Goal: Task Accomplishment & Management: Manage account settings

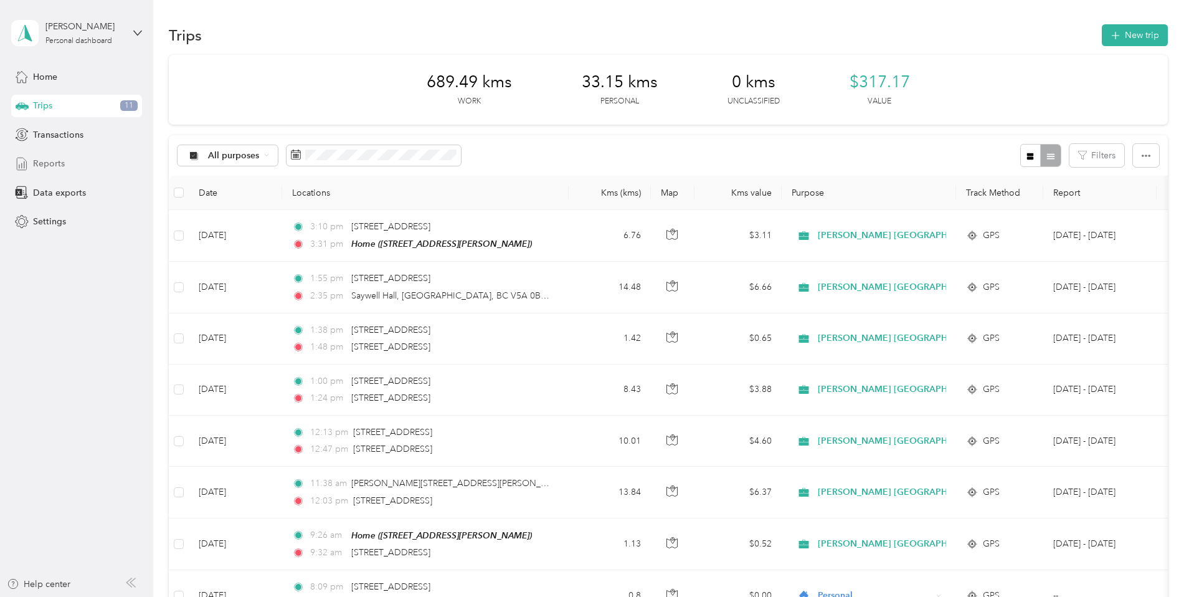
click at [50, 166] on span "Reports" at bounding box center [49, 163] width 32 height 13
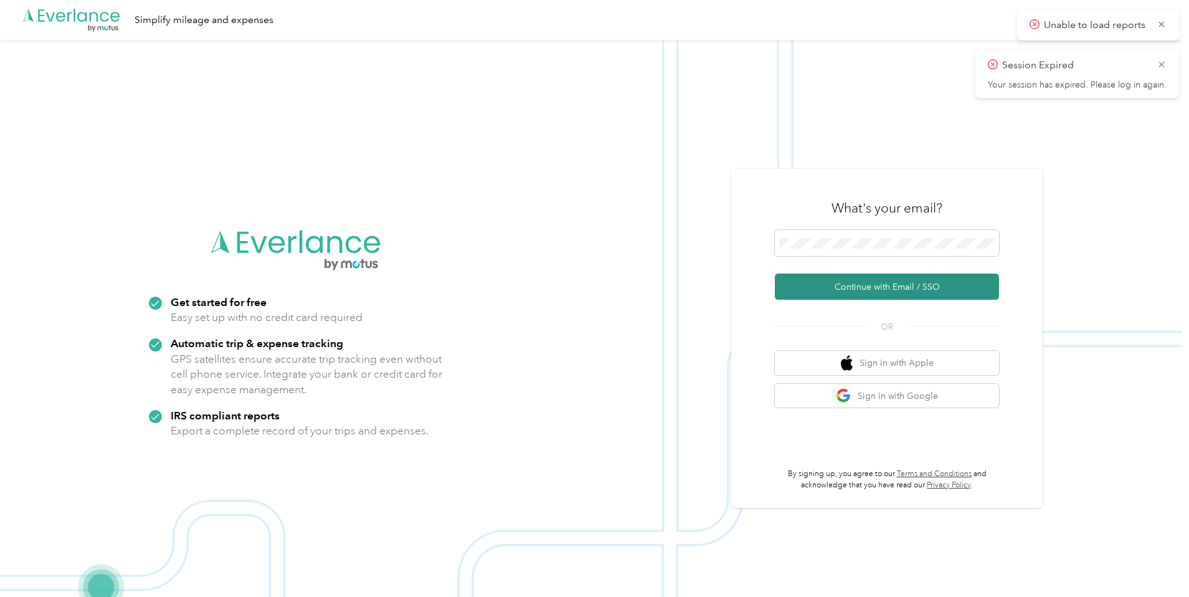
click at [885, 285] on button "Continue with Email / SSO" at bounding box center [887, 286] width 224 height 26
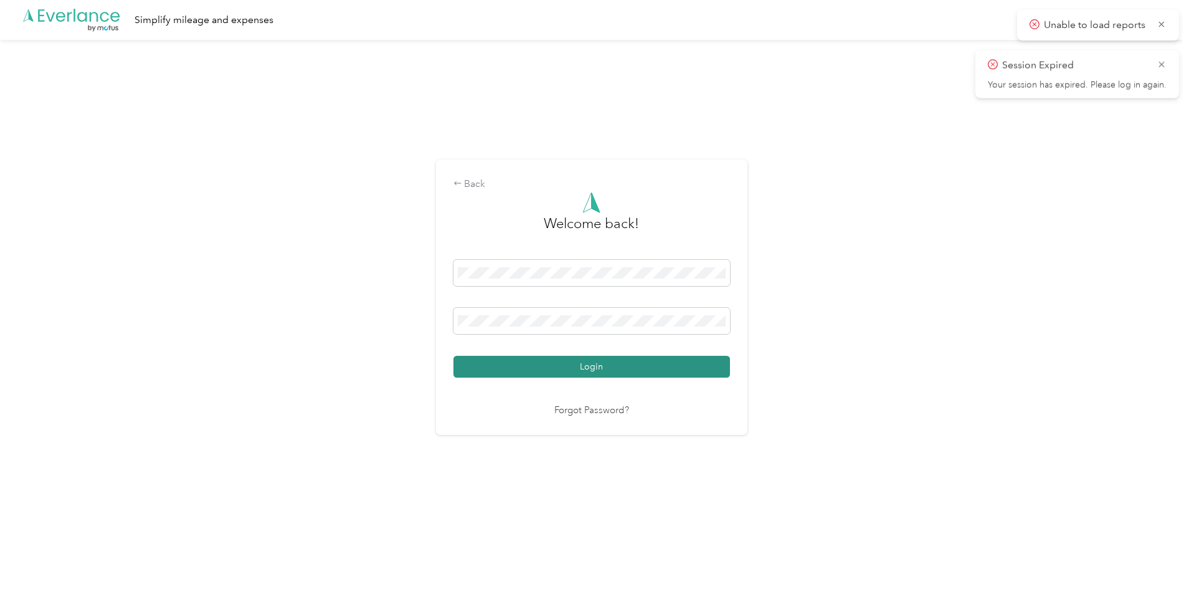
click at [595, 366] on button "Login" at bounding box center [591, 367] width 277 height 22
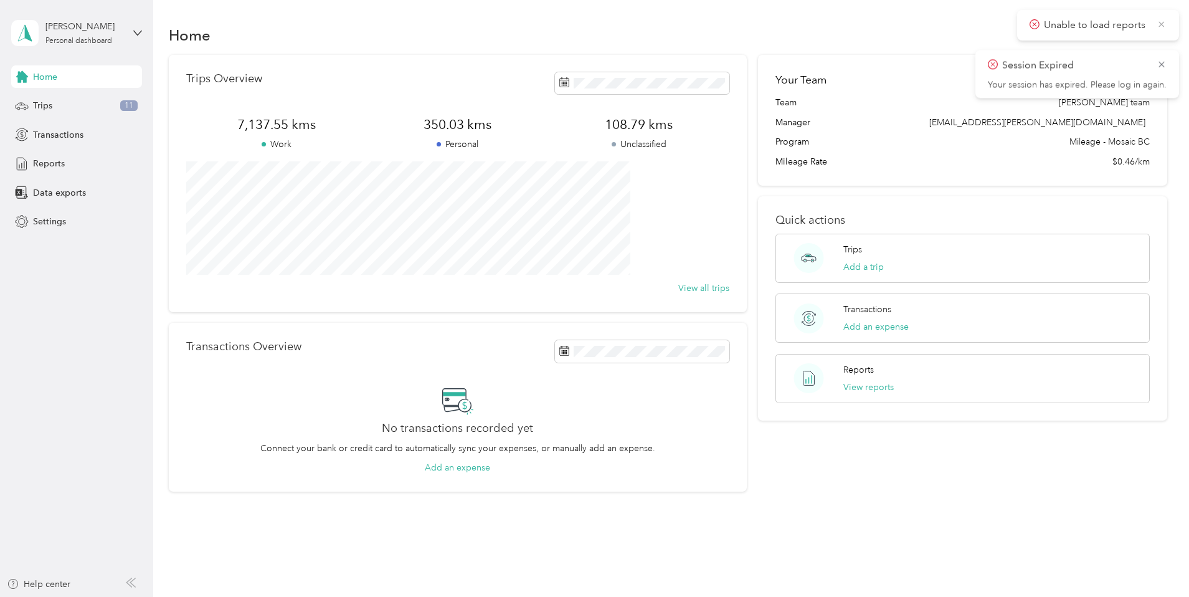
click at [1160, 25] on icon at bounding box center [1162, 24] width 6 height 6
click at [1163, 22] on icon at bounding box center [1161, 24] width 6 height 6
click at [55, 163] on span "Reports" at bounding box center [49, 163] width 32 height 13
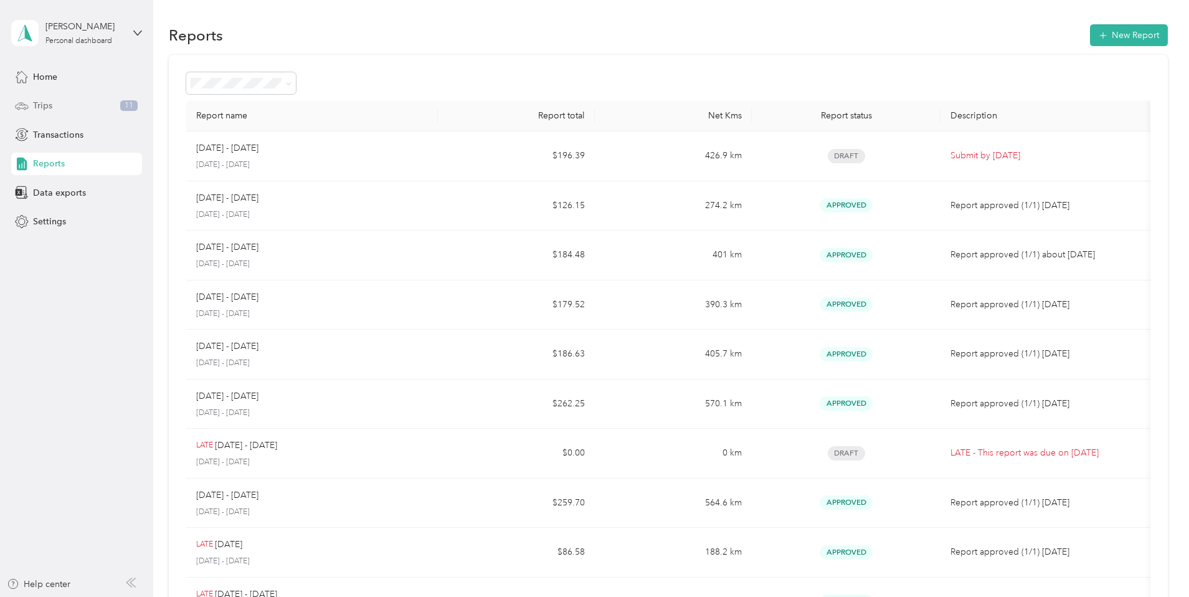
click at [50, 103] on span "Trips" at bounding box center [42, 105] width 19 height 13
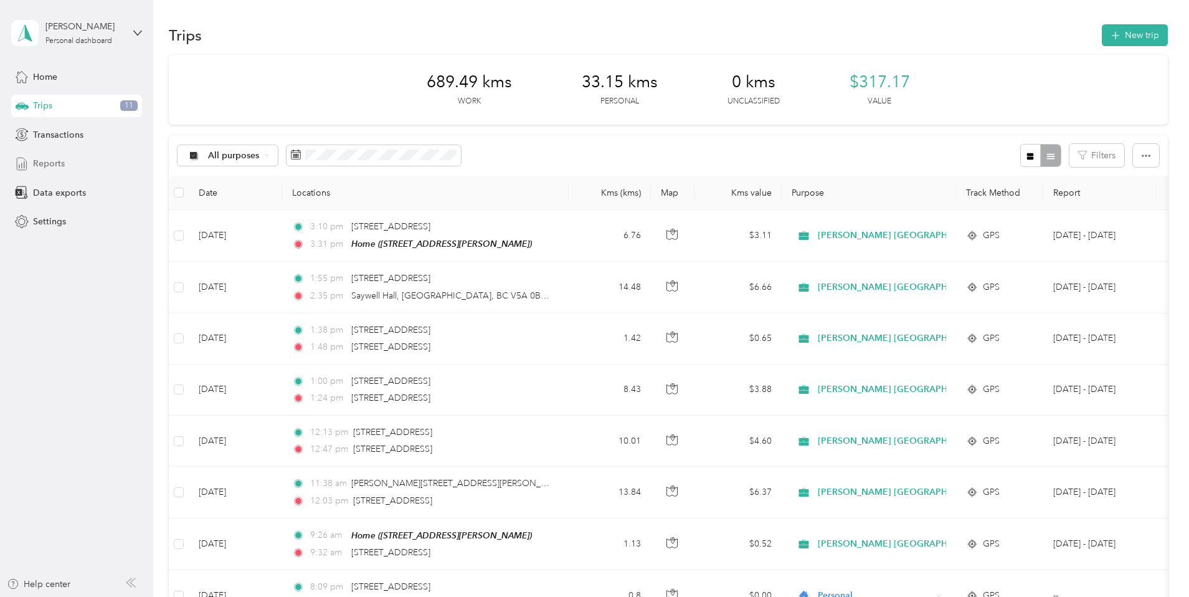
click at [50, 163] on span "Reports" at bounding box center [49, 163] width 32 height 13
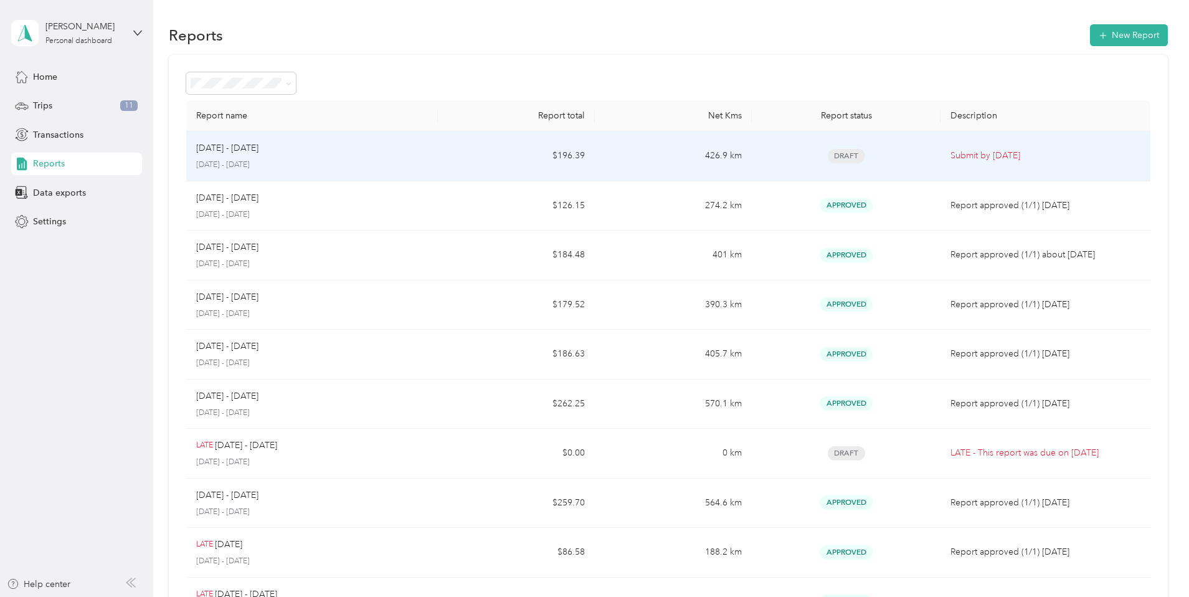
click at [412, 149] on div "[DATE] - [DATE]" at bounding box center [312, 148] width 232 height 14
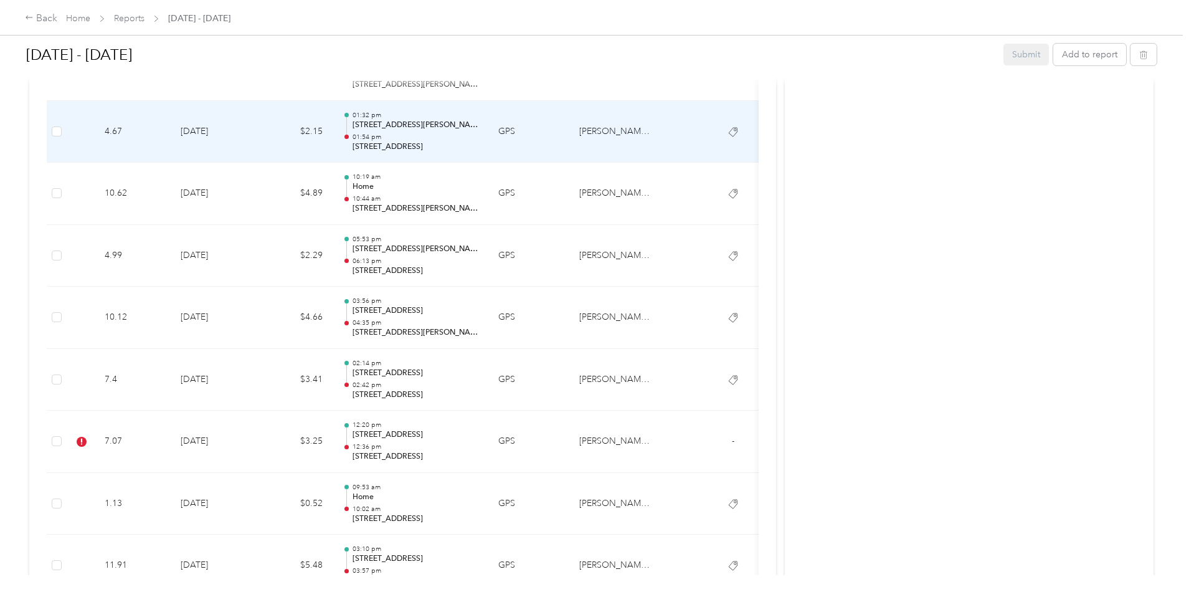
scroll to position [2155, 0]
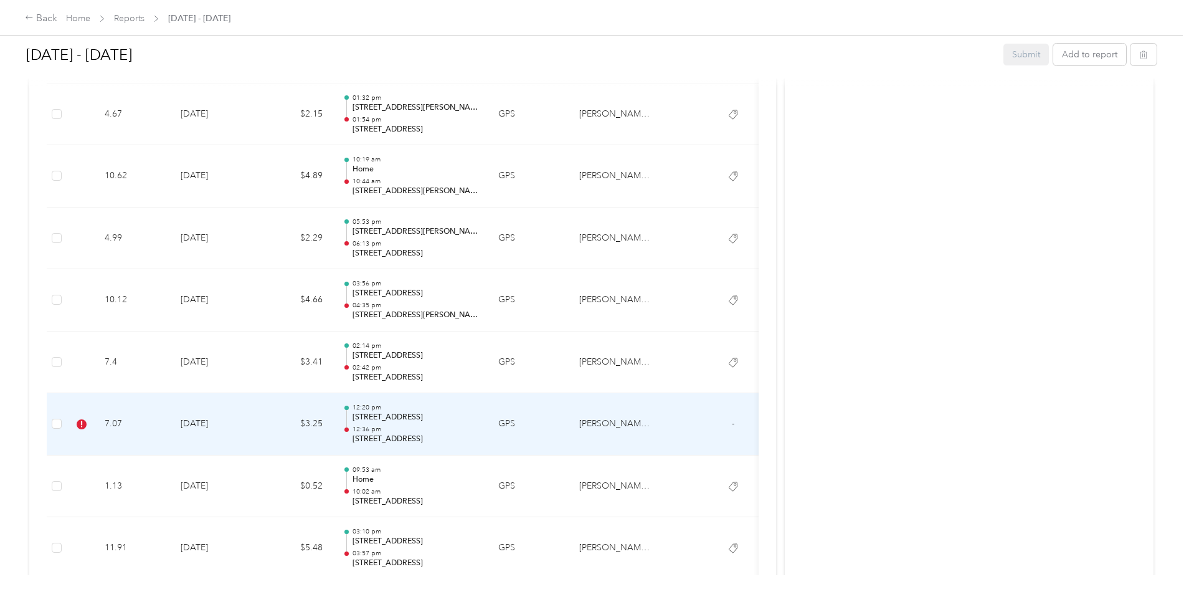
click at [333, 425] on td "$3.25" at bounding box center [295, 424] width 75 height 62
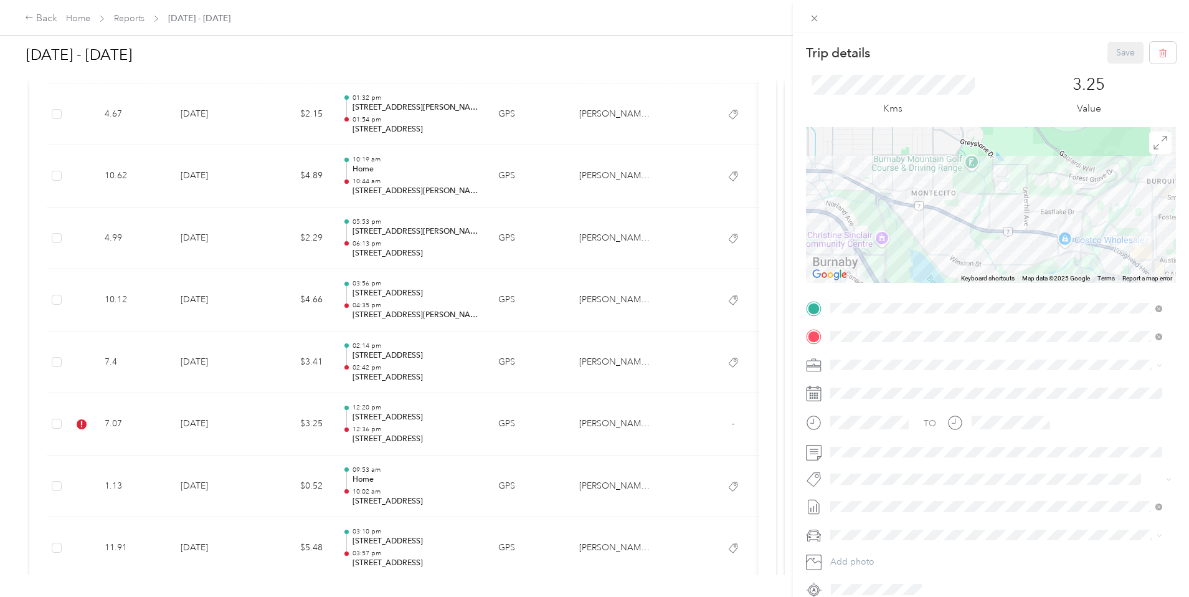
click at [883, 501] on button "Syndicated Retail Cost Capture" at bounding box center [898, 495] width 126 height 16
click at [1107, 52] on button "Save" at bounding box center [1125, 53] width 36 height 22
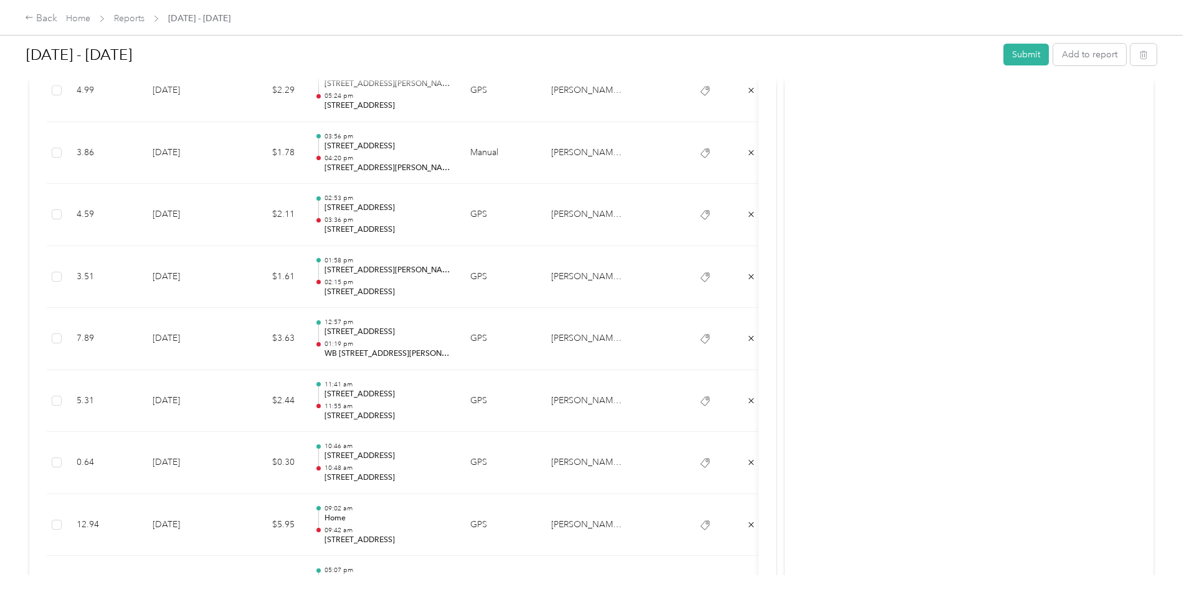
scroll to position [0, 0]
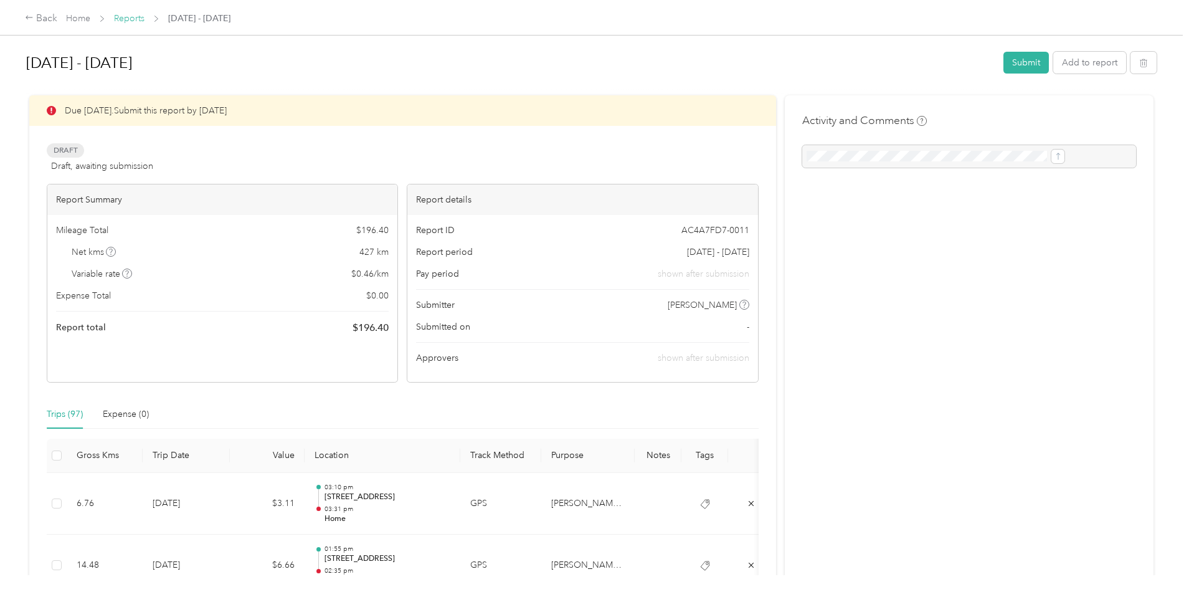
click at [144, 16] on link "Reports" at bounding box center [129, 18] width 31 height 11
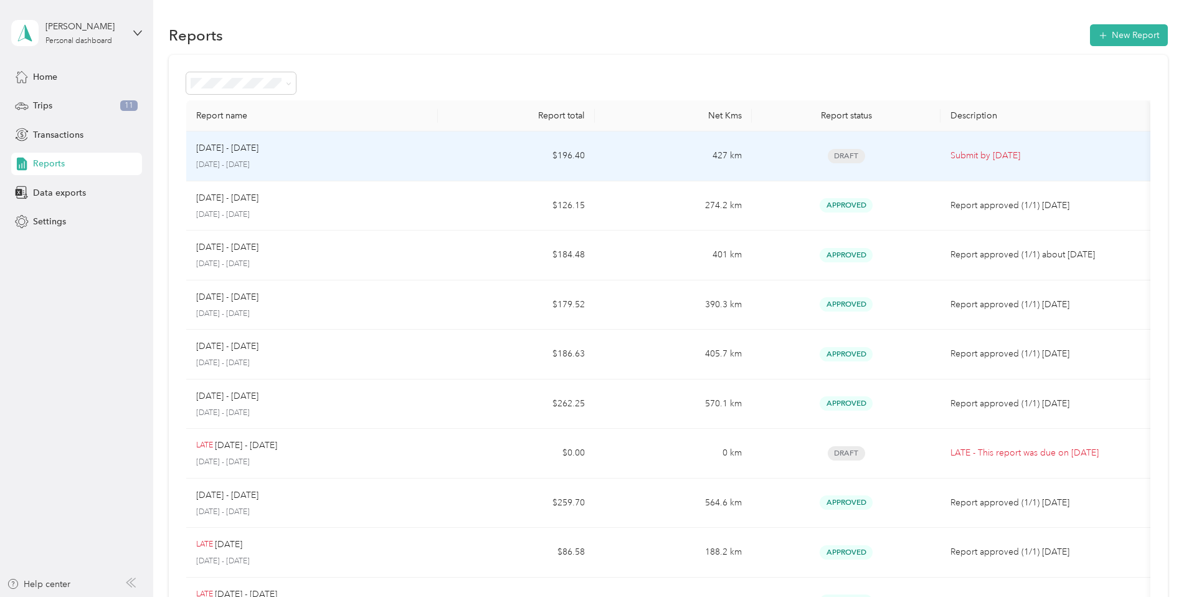
click at [516, 153] on td "$196.40" at bounding box center [516, 156] width 157 height 50
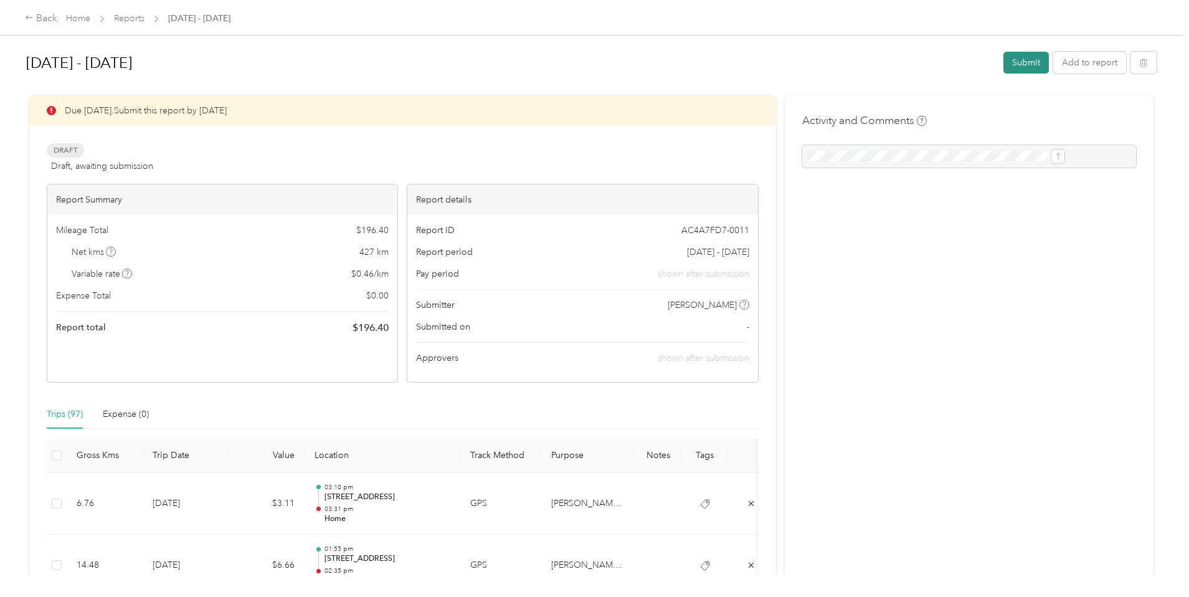
click at [1003, 59] on button "Submit" at bounding box center [1025, 63] width 45 height 22
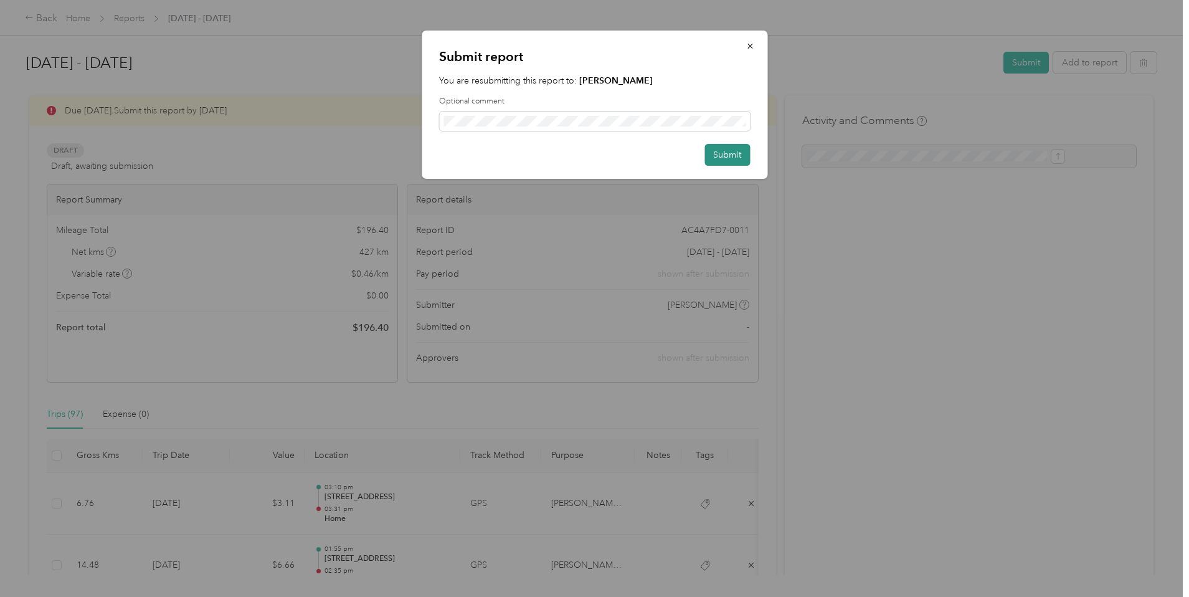
click at [727, 153] on button "Submit" at bounding box center [726, 155] width 45 height 22
